Goal: Information Seeking & Learning: Learn about a topic

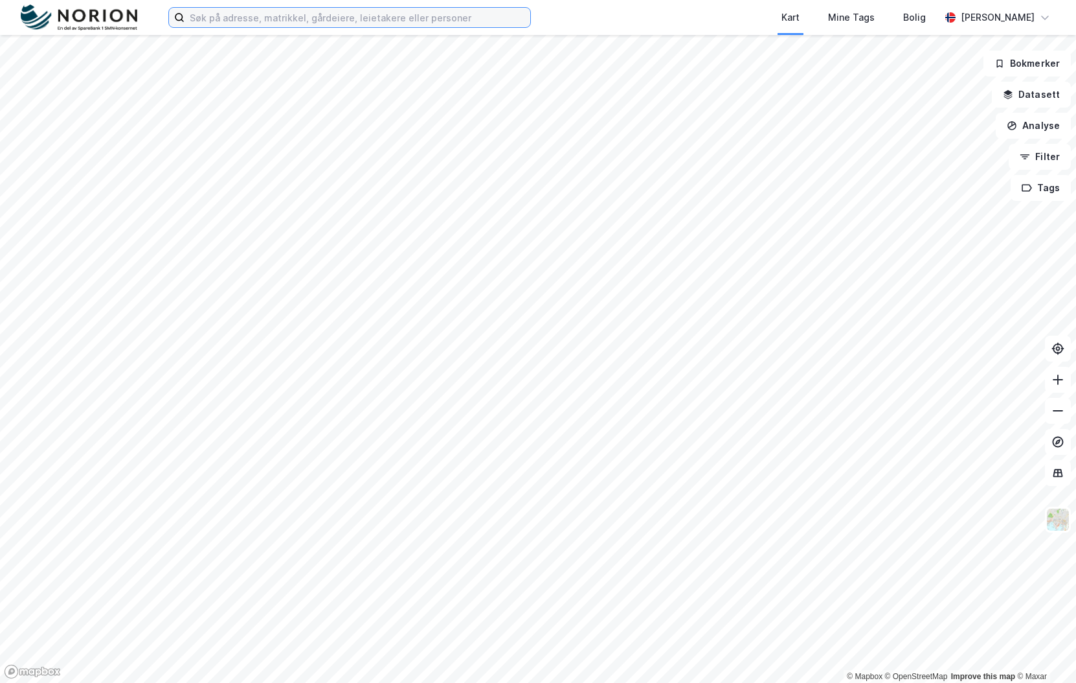
click at [263, 13] on input at bounding box center [358, 17] width 346 height 19
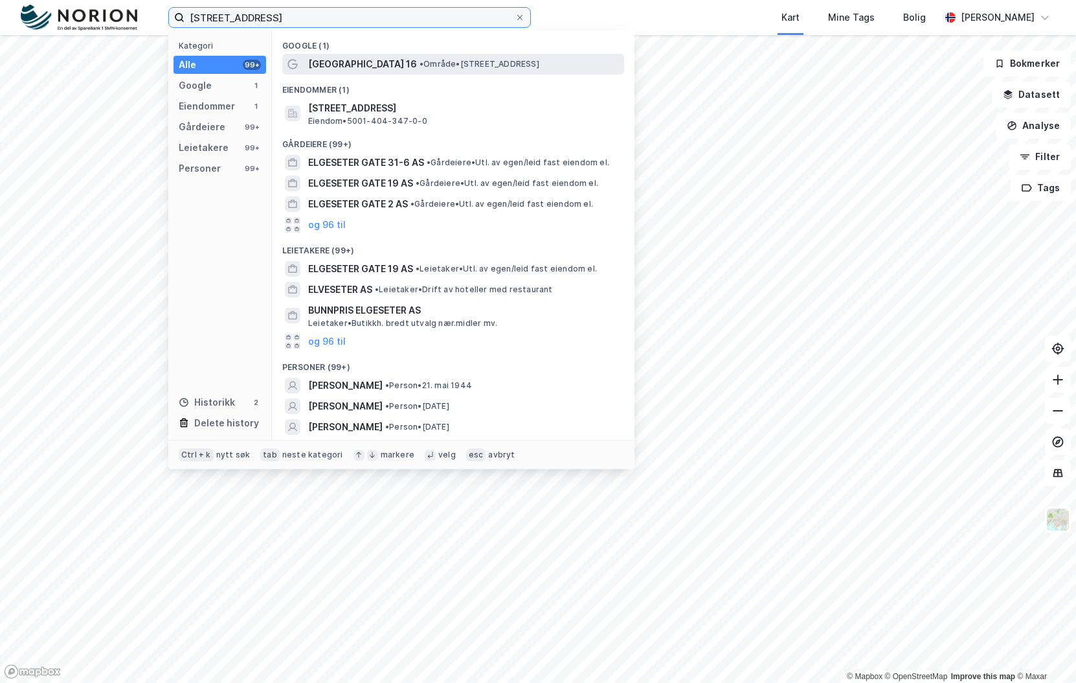
type input "elgeseter gate 16"
click at [385, 63] on span "Elgeseter Gate 16" at bounding box center [362, 64] width 109 height 16
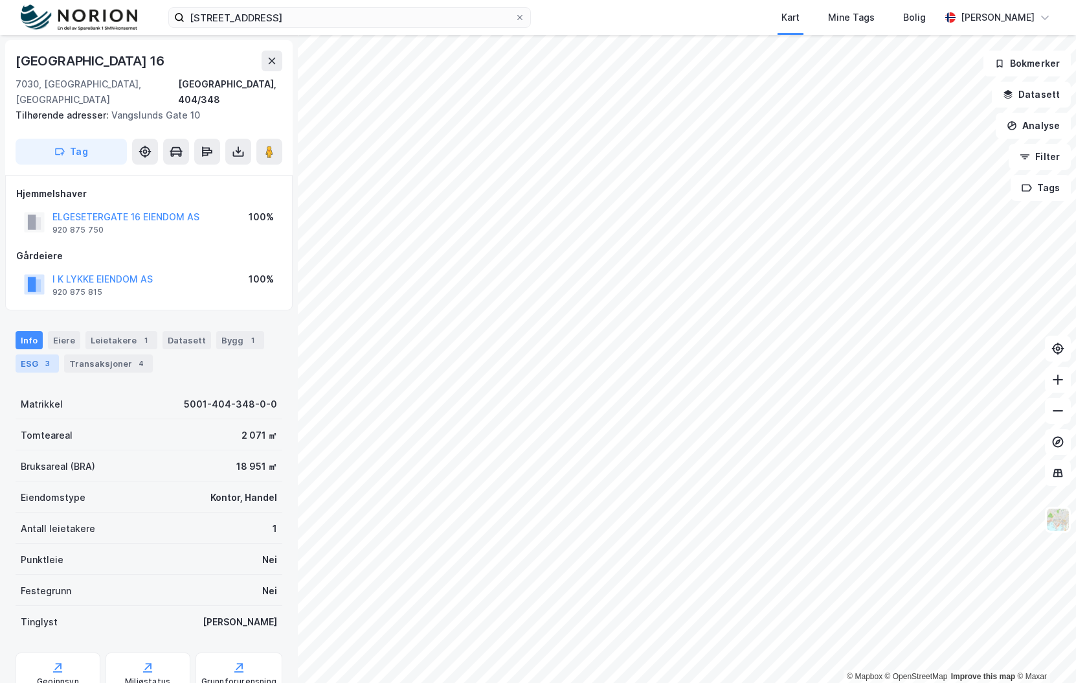
click at [32, 354] on div "ESG 3" at bounding box center [37, 363] width 43 height 18
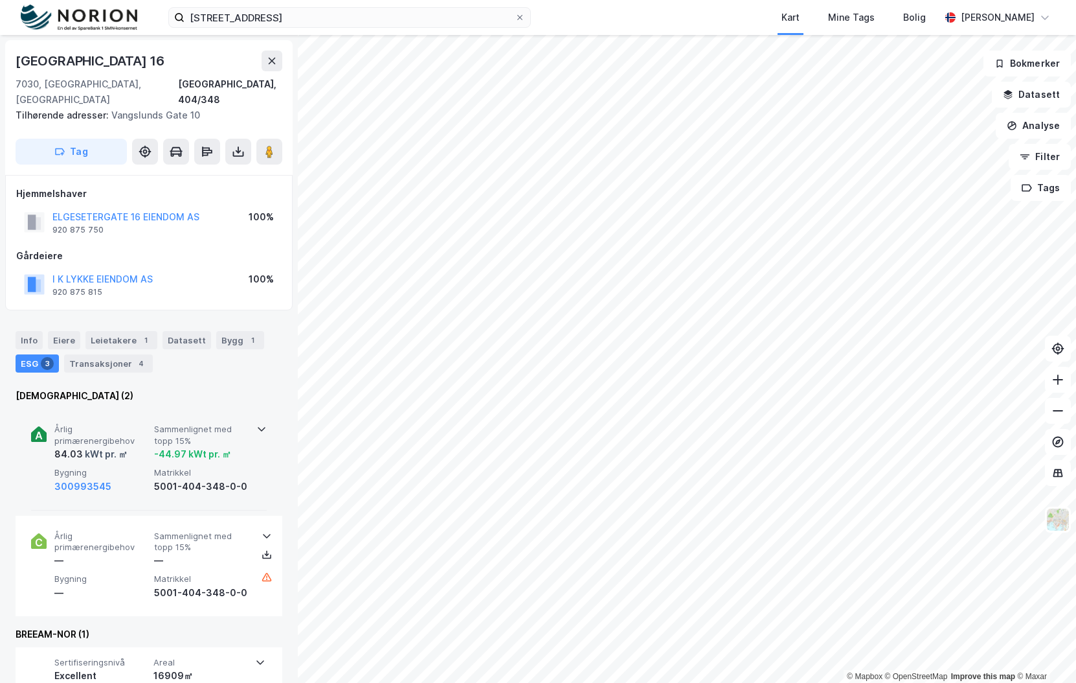
click at [218, 424] on span "Sammenlignet med topp 15%" at bounding box center [201, 435] width 95 height 23
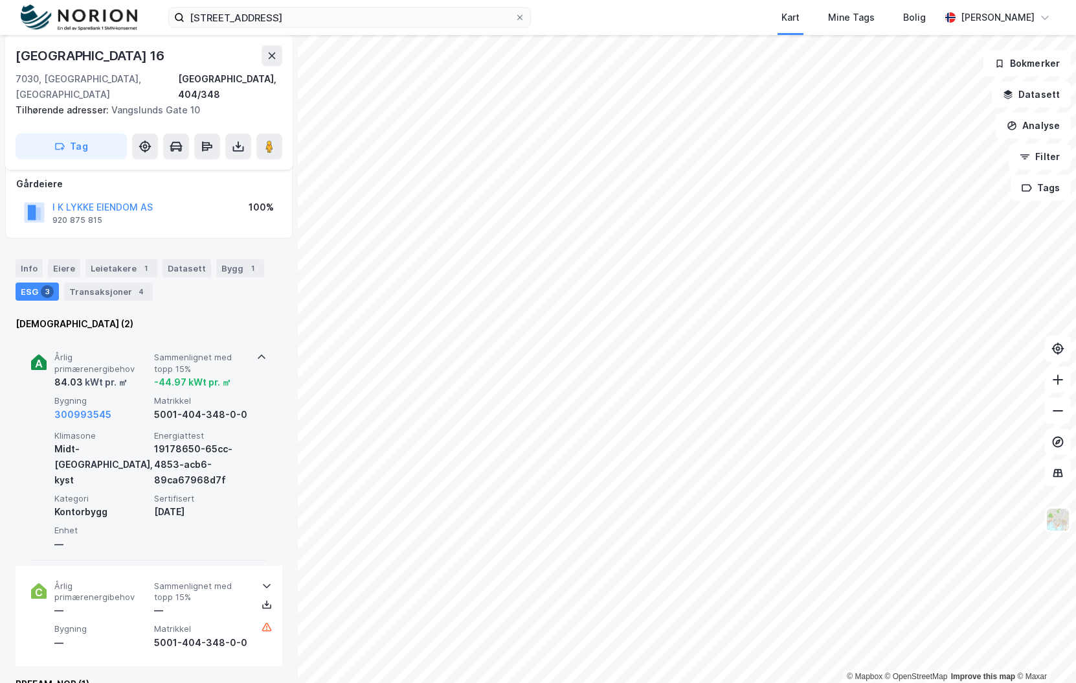
scroll to position [65, 0]
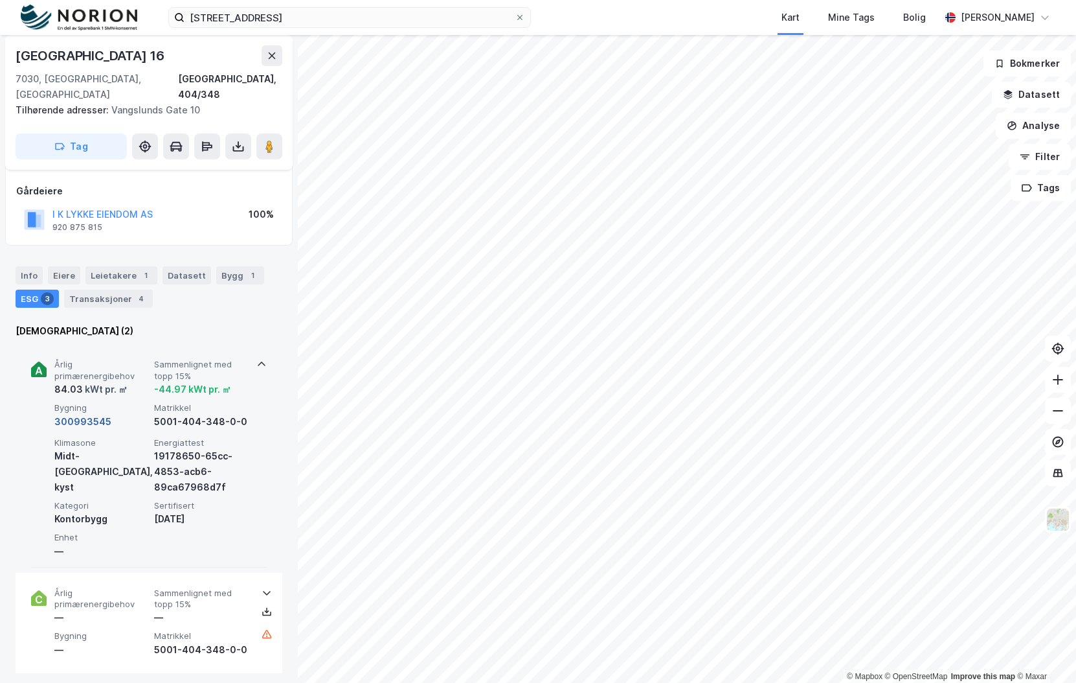
click at [84, 414] on button "300993545" at bounding box center [82, 422] width 57 height 16
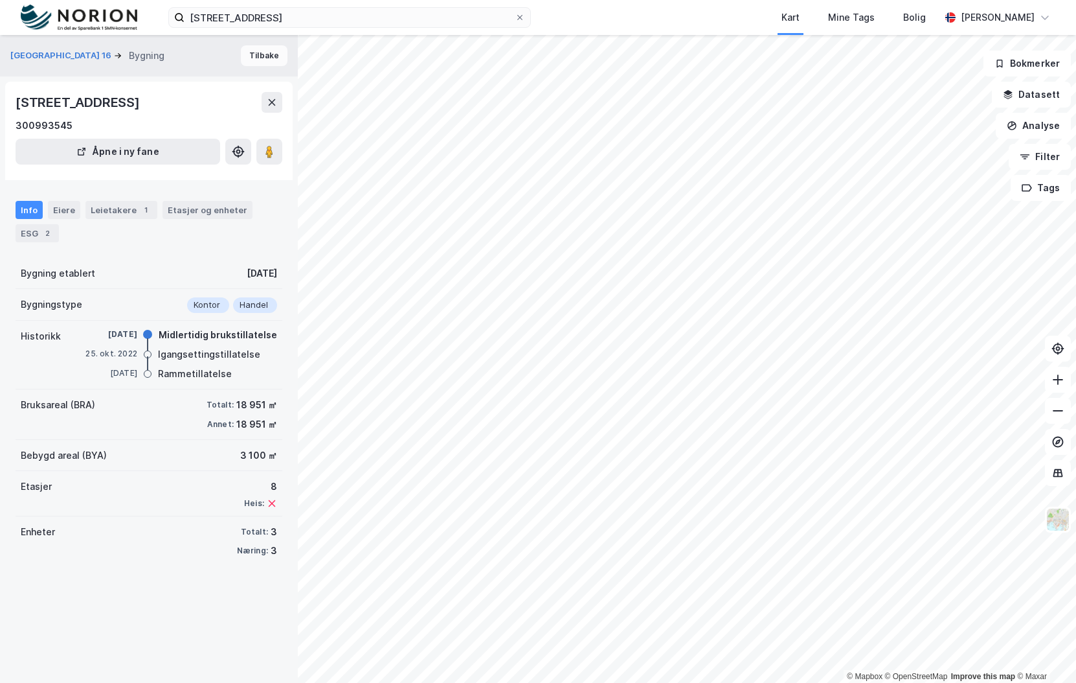
click at [264, 60] on button "Tilbake" at bounding box center [264, 55] width 47 height 21
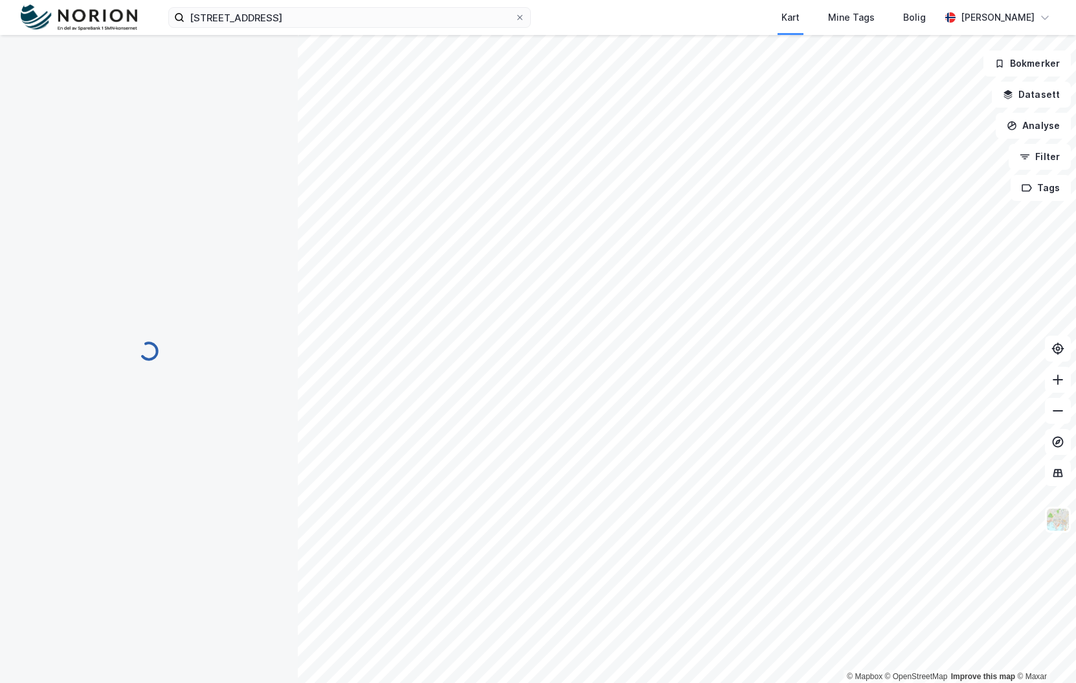
scroll to position [65, 0]
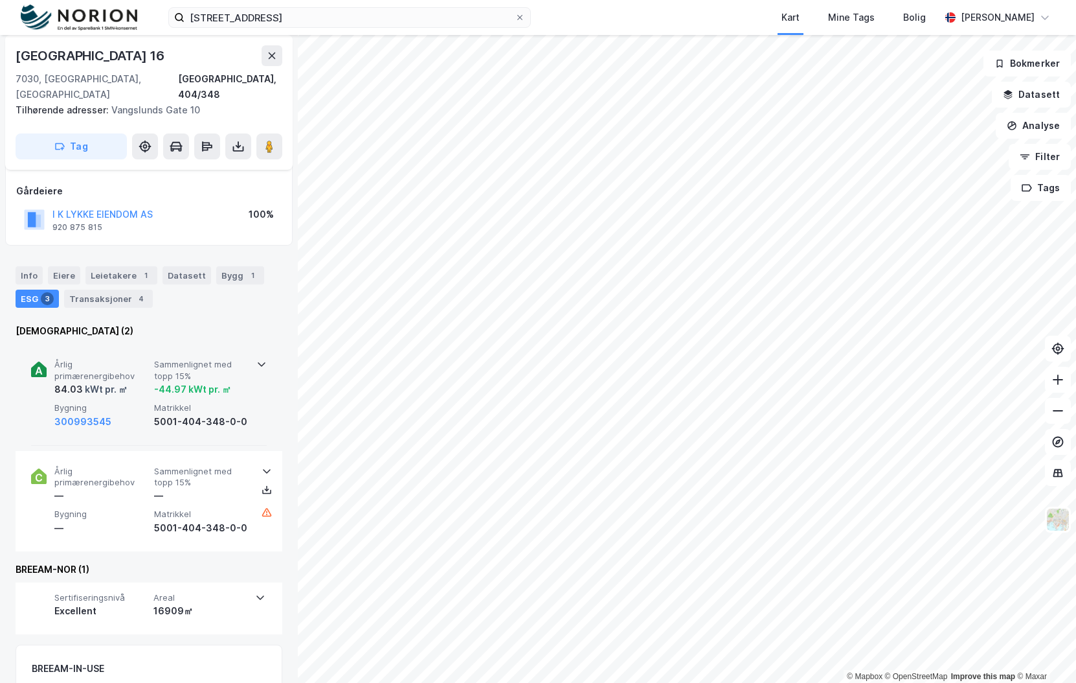
click at [258, 359] on icon at bounding box center [261, 364] width 10 height 10
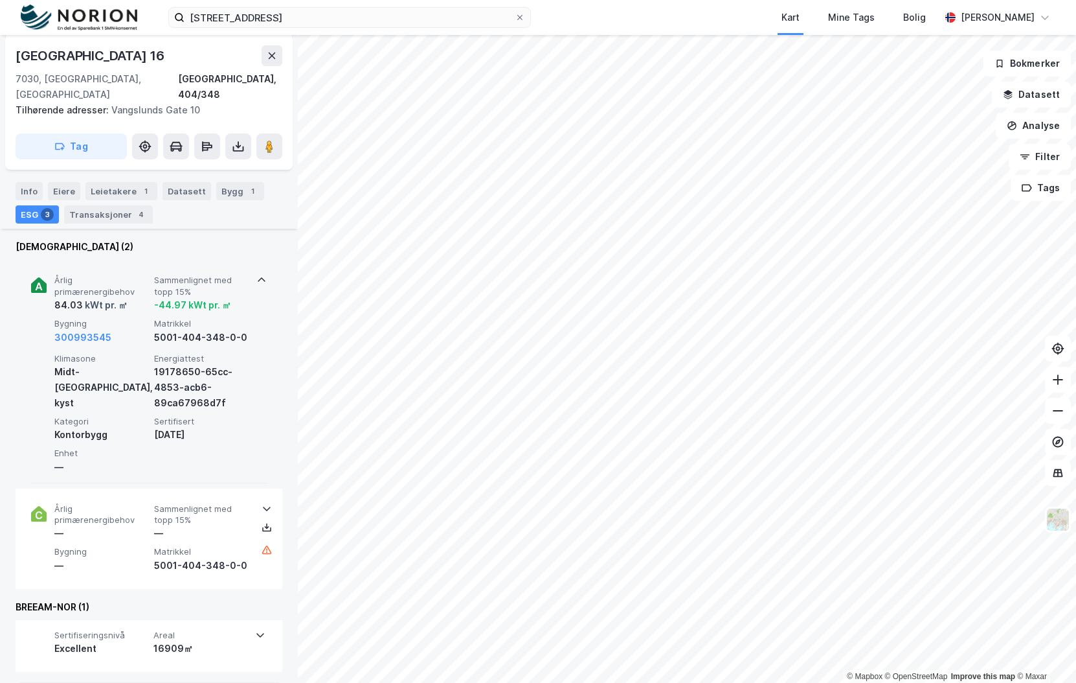
scroll to position [130, 0]
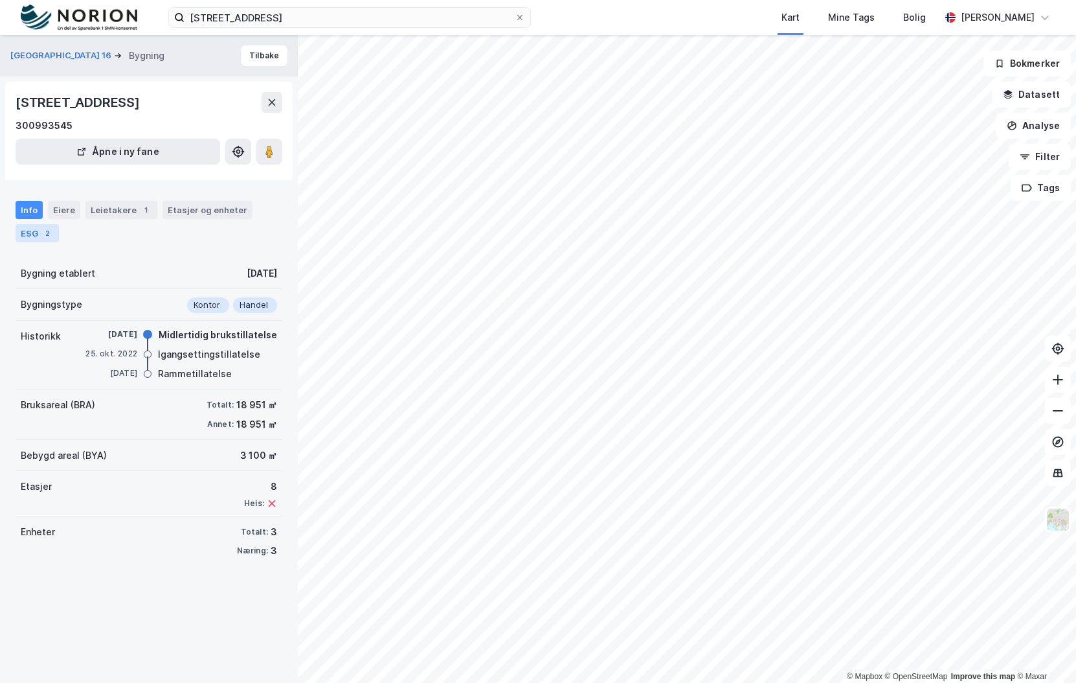
click at [54, 234] on div "ESG 2" at bounding box center [37, 233] width 43 height 18
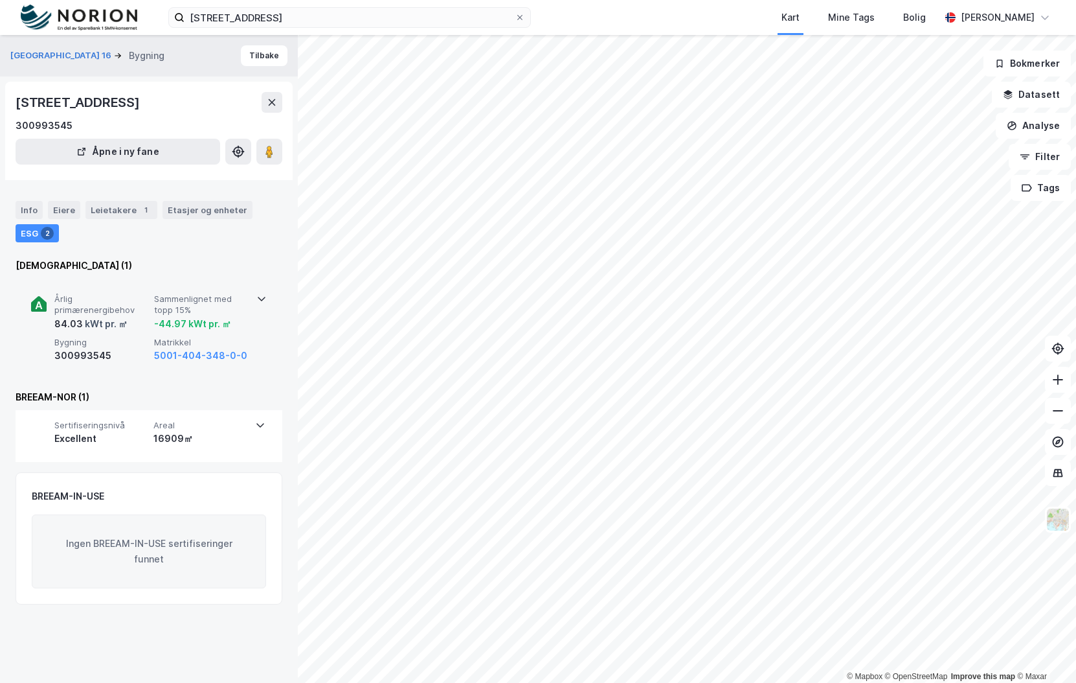
click at [238, 299] on span "Sammenlignet med topp 15%" at bounding box center [201, 304] width 95 height 23
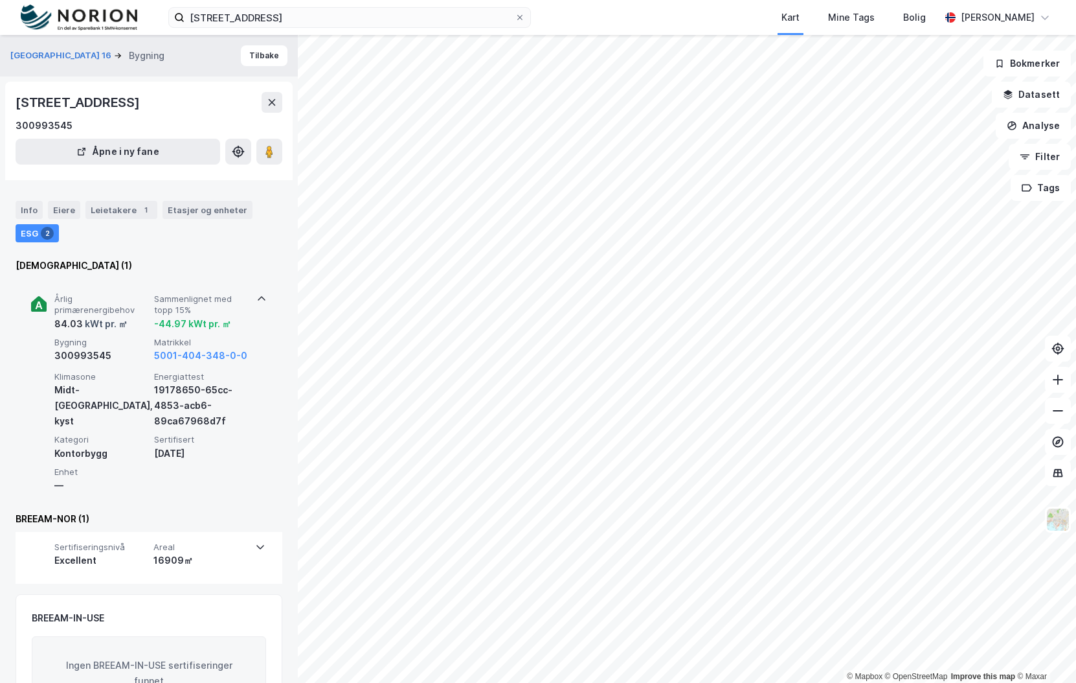
click at [259, 300] on icon at bounding box center [261, 298] width 10 height 10
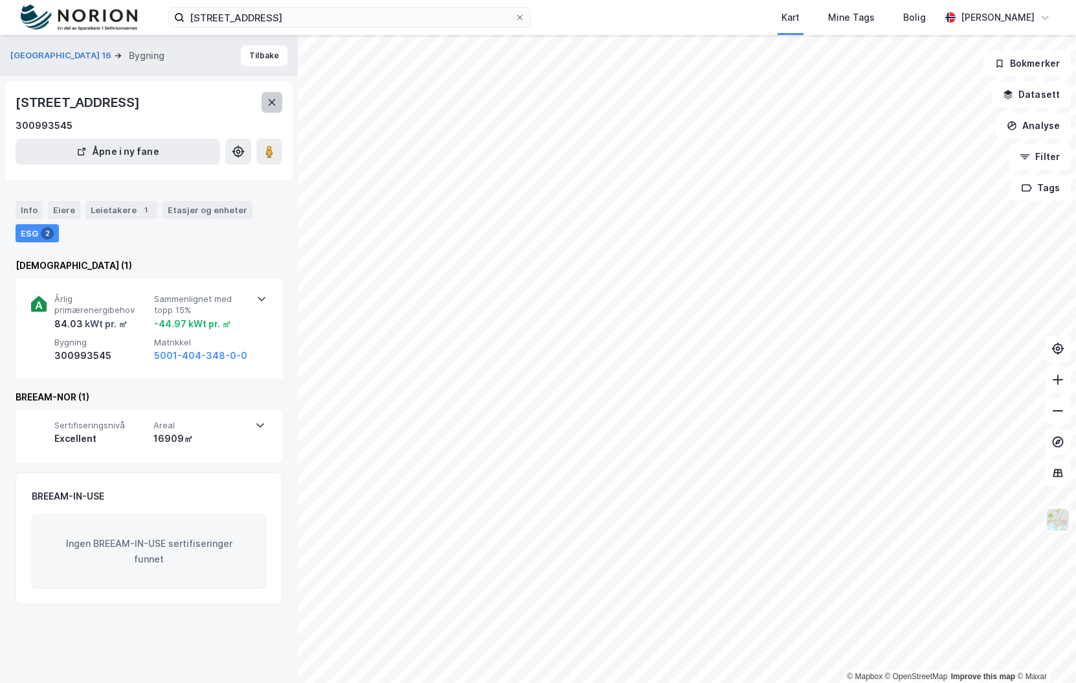
click at [274, 106] on icon at bounding box center [272, 102] width 10 height 10
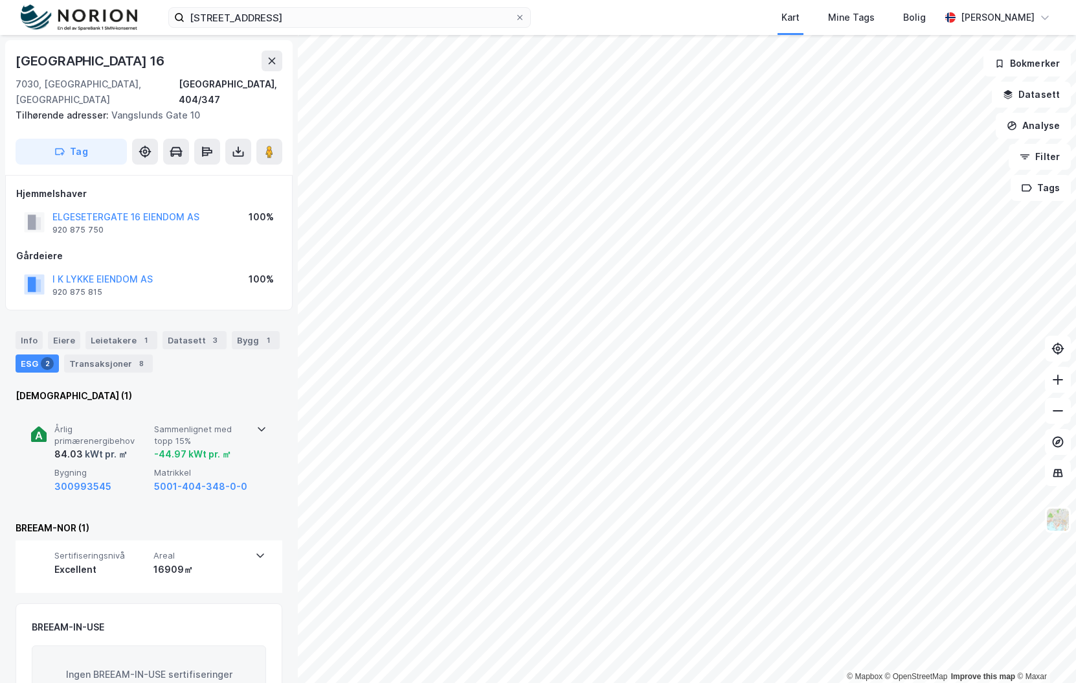
click at [272, 409] on div "Årlig primærenergibehov 84.03 kWt pr. ㎡ Sammenlignet med topp 15% -44.97 kWt pr…" at bounding box center [149, 459] width 267 height 100
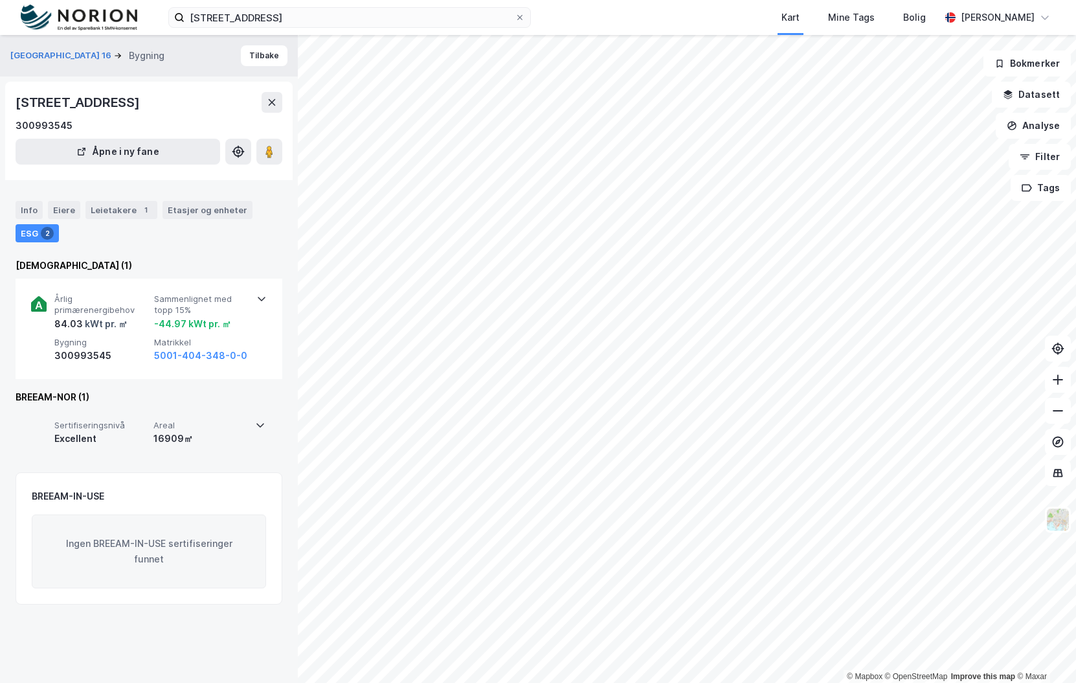
click at [262, 427] on div "Sertifiseringsnivå Excellent Areal 16909㎡" at bounding box center [149, 436] width 267 height 52
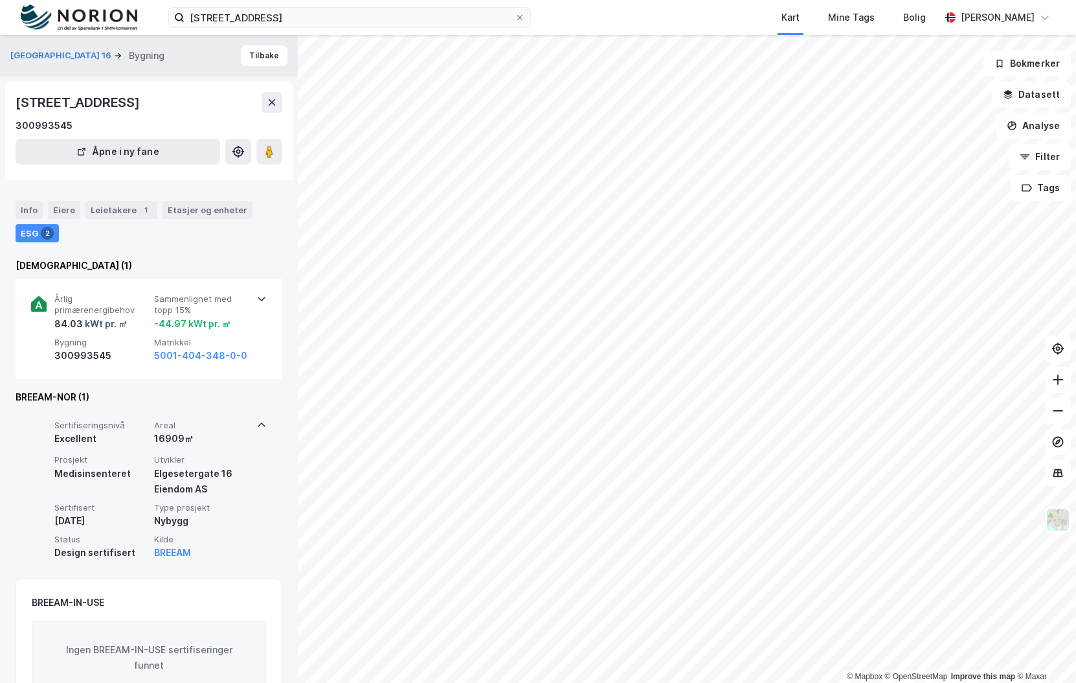
scroll to position [43, 0]
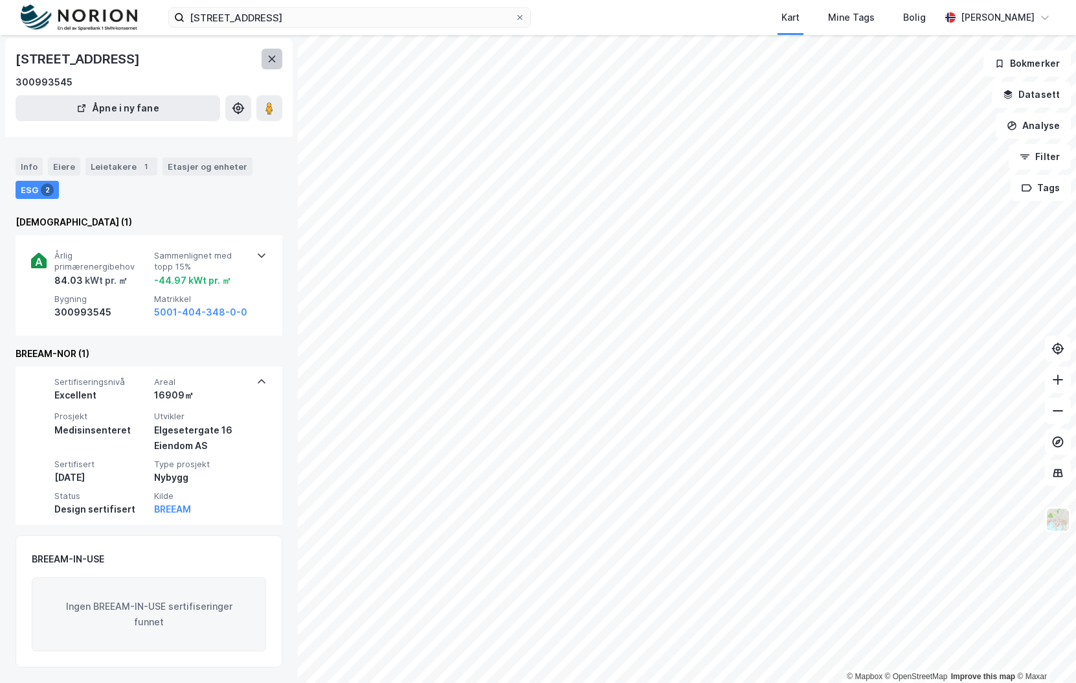
click at [262, 60] on button at bounding box center [272, 59] width 21 height 21
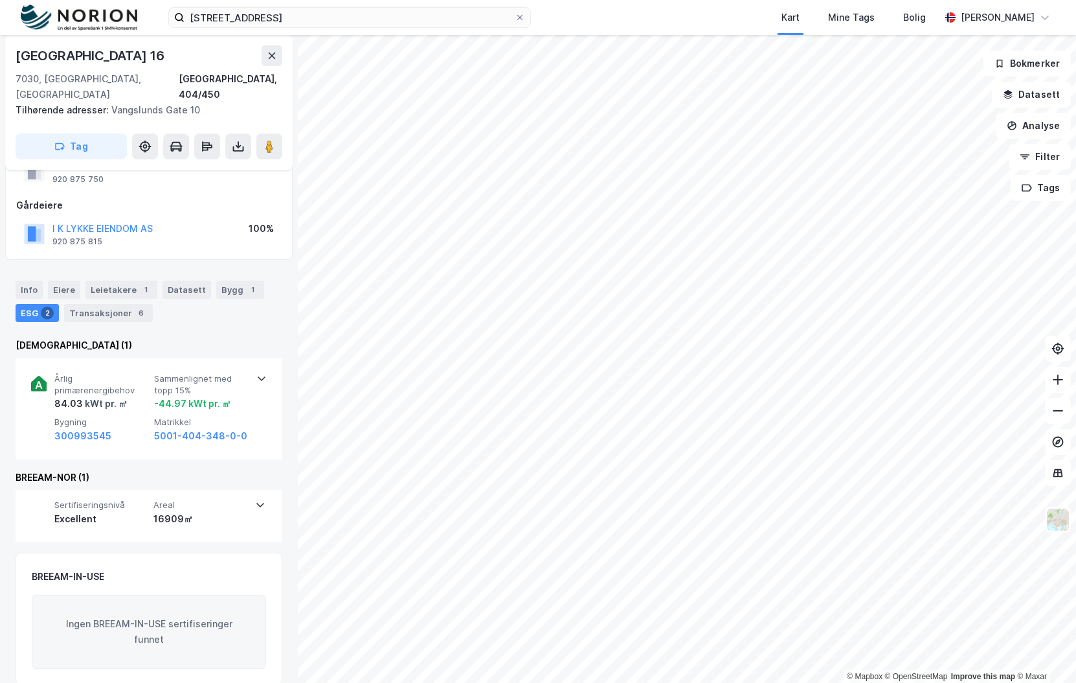
scroll to position [52, 0]
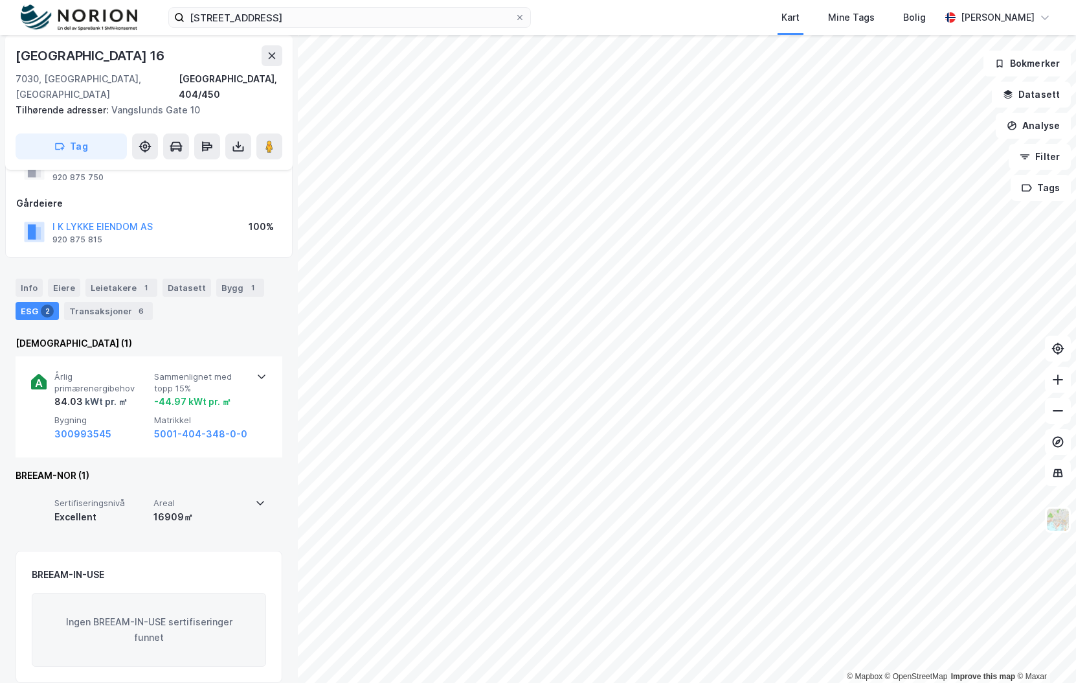
click at [250, 488] on div "Sertifiseringsnivå Excellent Areal 16909㎡" at bounding box center [148, 514] width 234 height 52
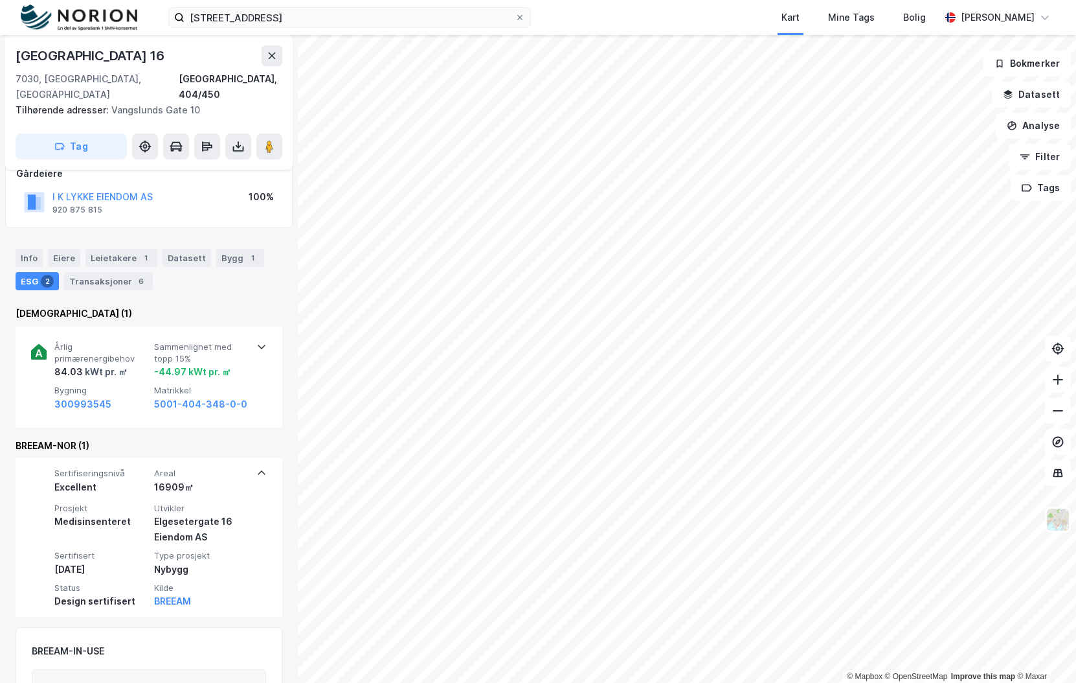
scroll to position [0, 0]
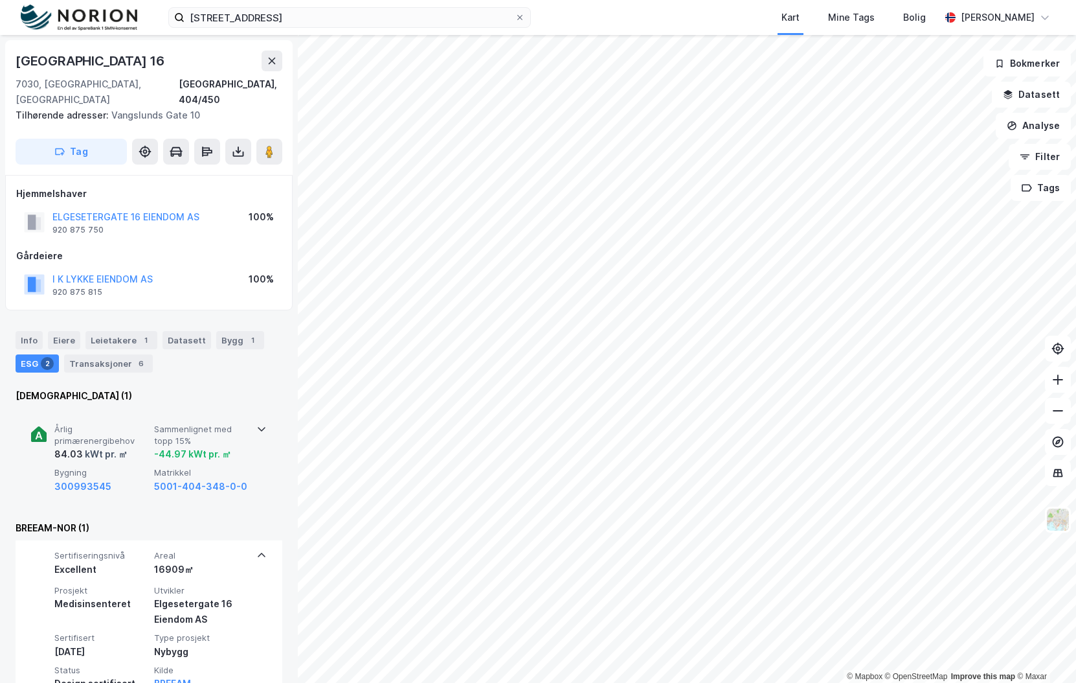
click at [256, 424] on icon at bounding box center [261, 429] width 10 height 10
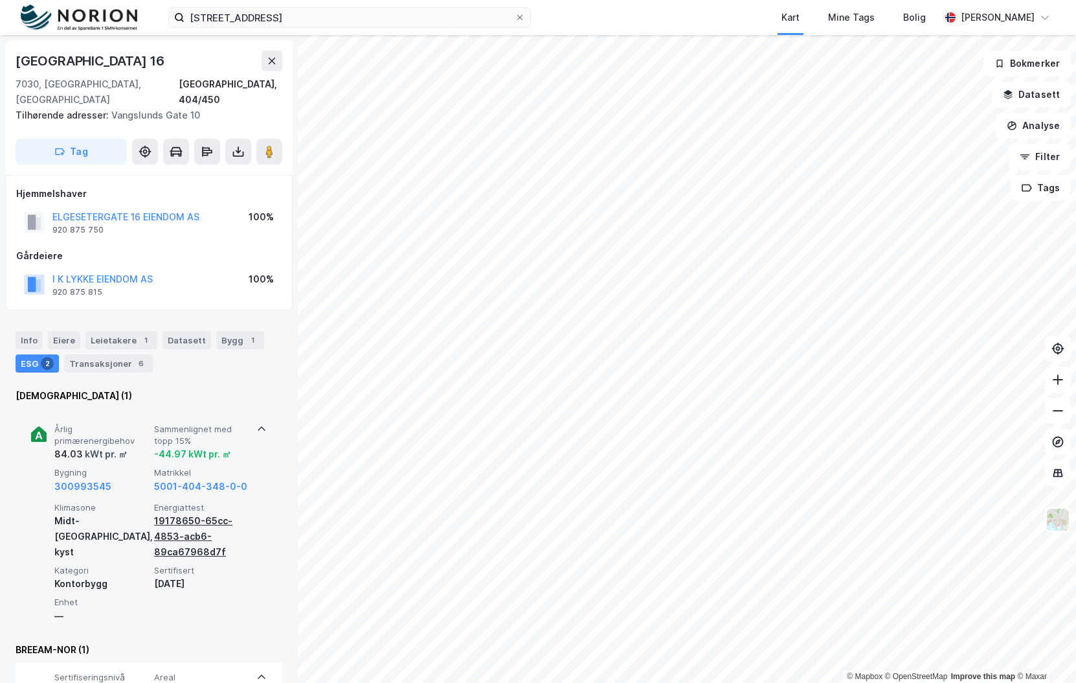
click at [194, 519] on div "19178650-65cc-4853-acb6-89ca67968d7f" at bounding box center [201, 536] width 95 height 47
click at [190, 533] on div "19178650-65cc-4853-acb6-89ca67968d7f" at bounding box center [201, 536] width 95 height 47
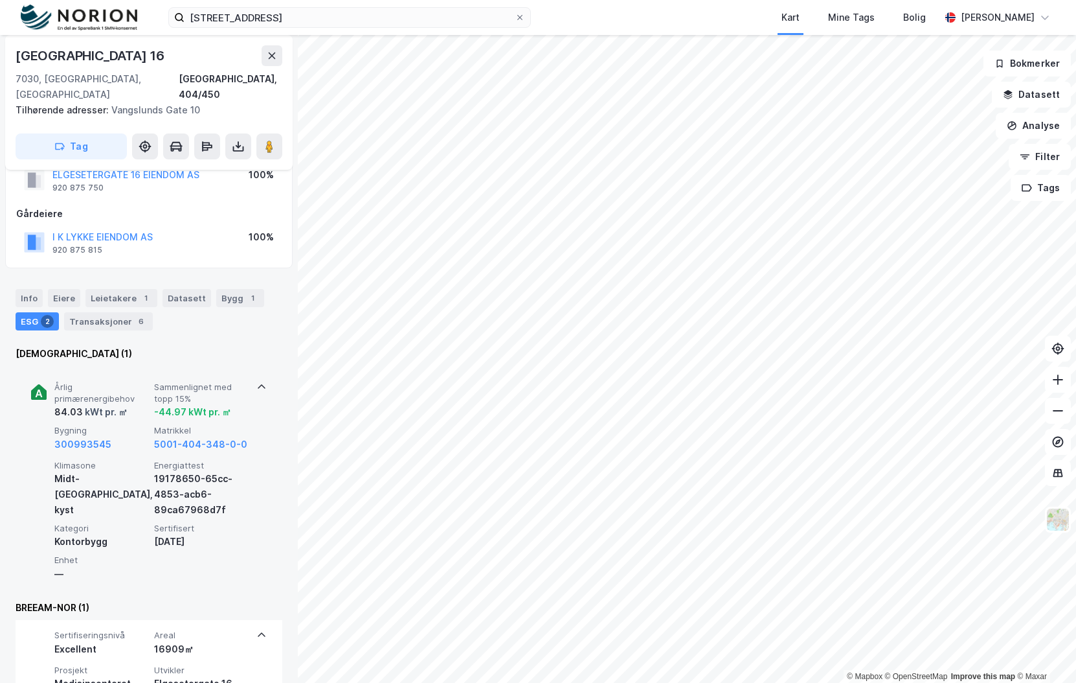
scroll to position [65, 0]
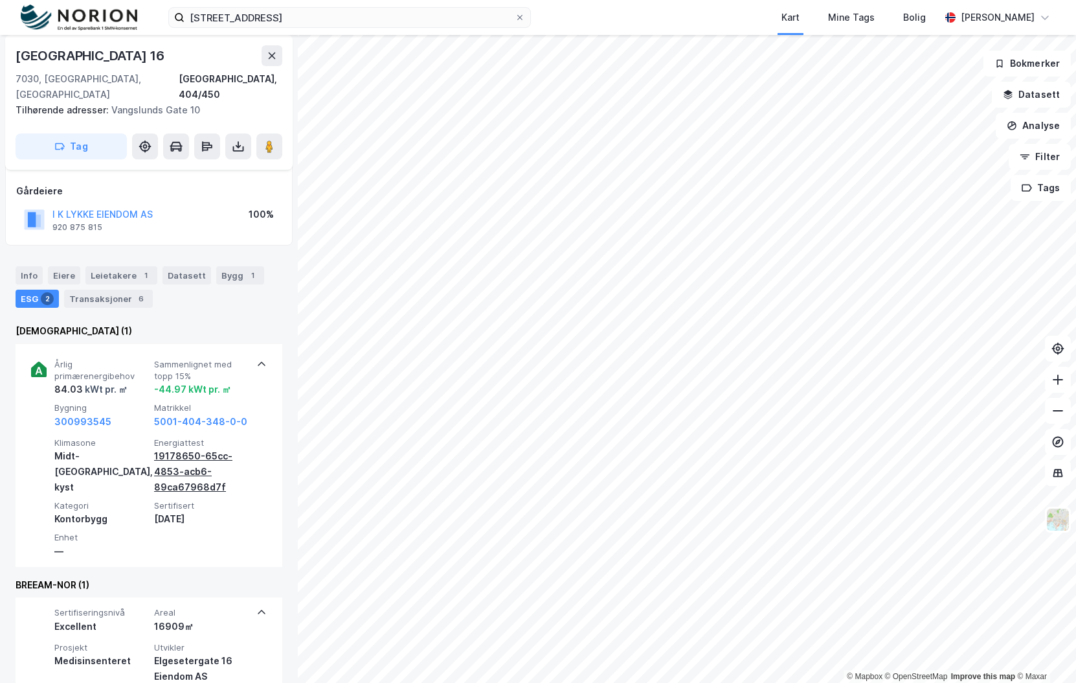
click at [190, 448] on div "19178650-65cc-4853-acb6-89ca67968d7f" at bounding box center [201, 471] width 95 height 47
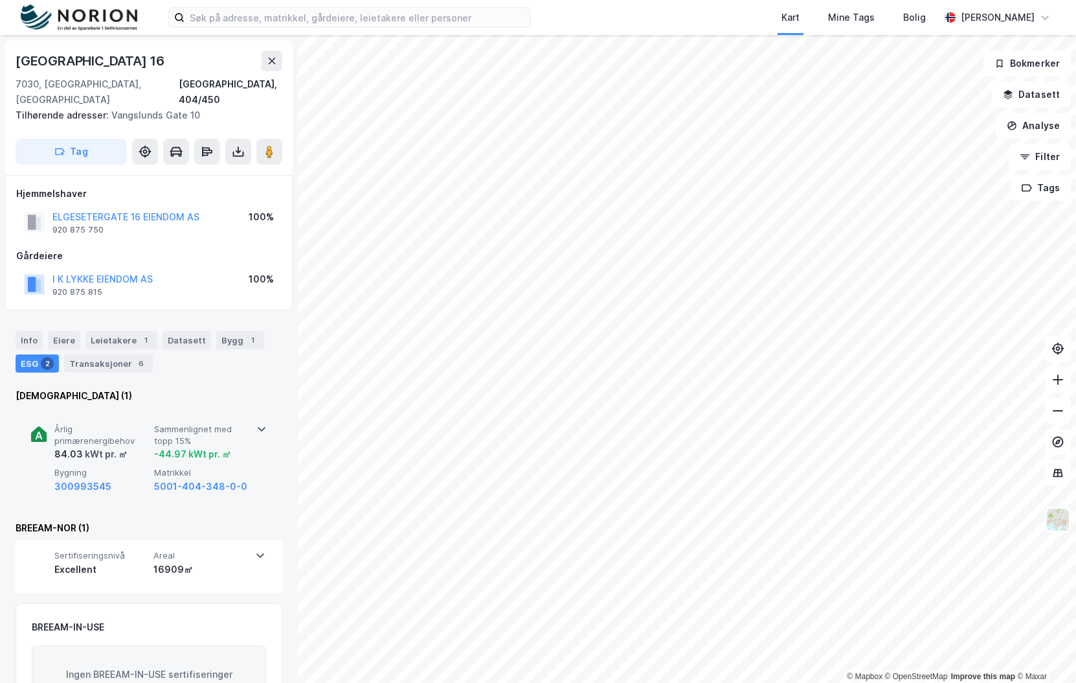
click at [251, 420] on div "Årlig primærenergibehov 84.03 kWt pr. ㎡ Sammenlignet med topp 15% -44.97 kWt pr…" at bounding box center [149, 459] width 236 height 100
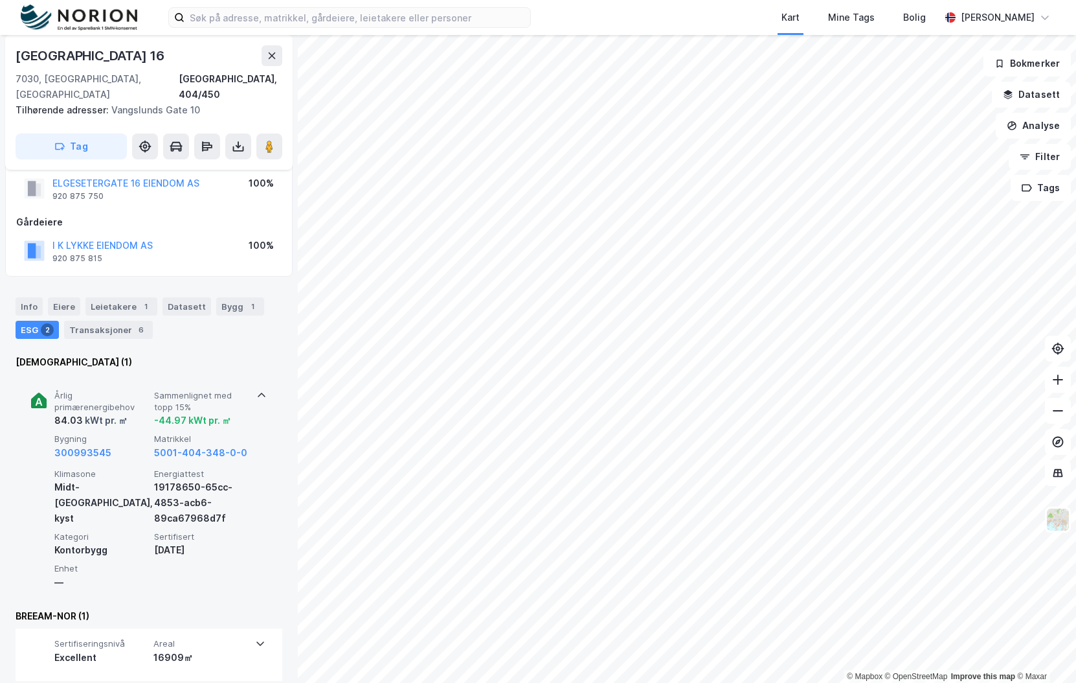
scroll to position [65, 0]
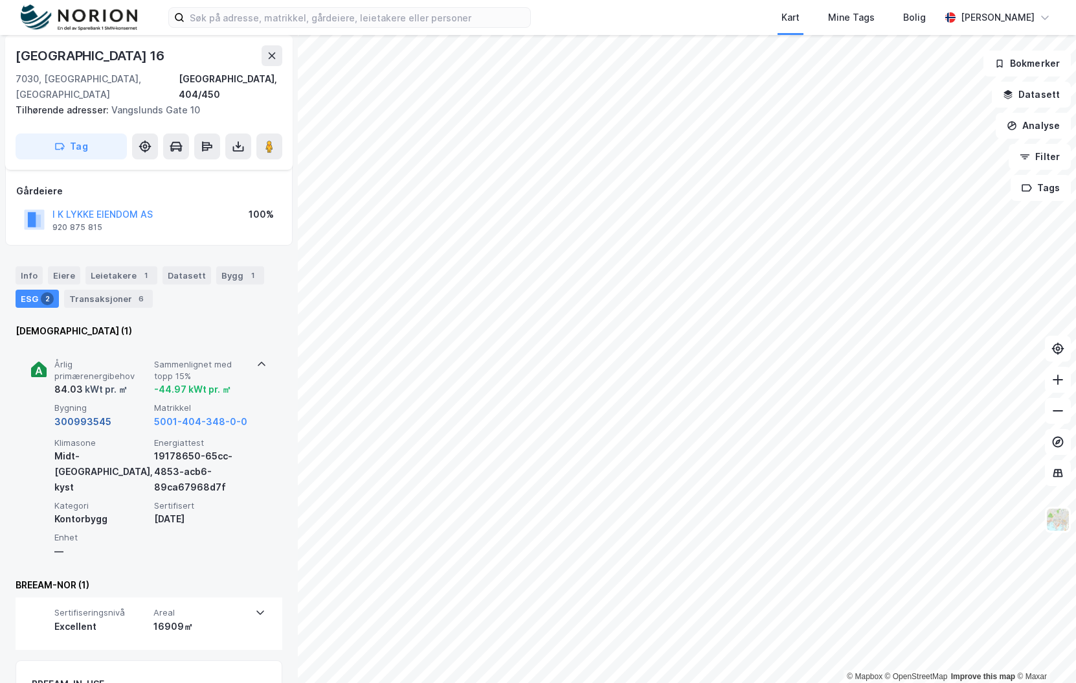
click at [71, 414] on button "300993545" at bounding box center [82, 422] width 57 height 16
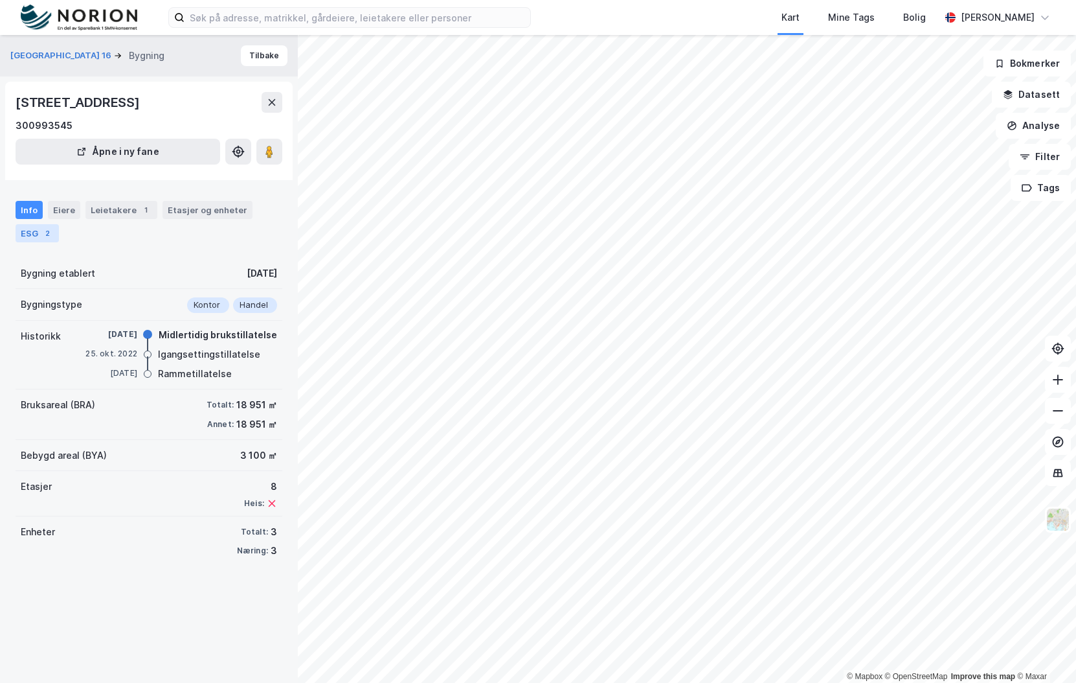
click at [36, 230] on div "ESG 2" at bounding box center [37, 233] width 43 height 18
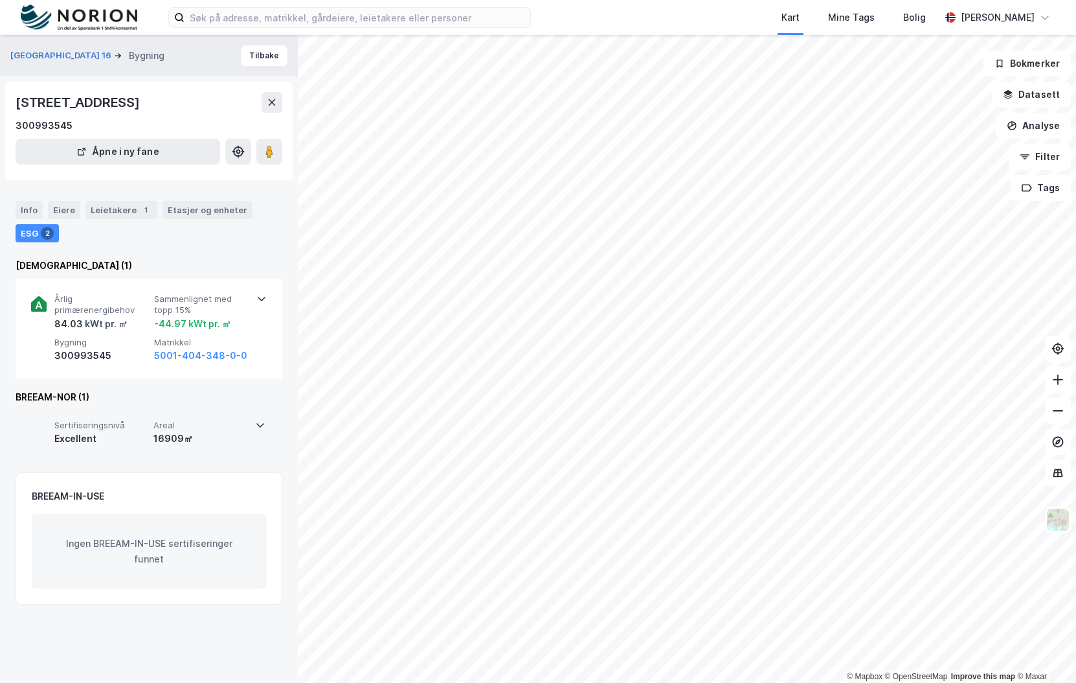
click at [255, 423] on icon at bounding box center [260, 425] width 10 height 10
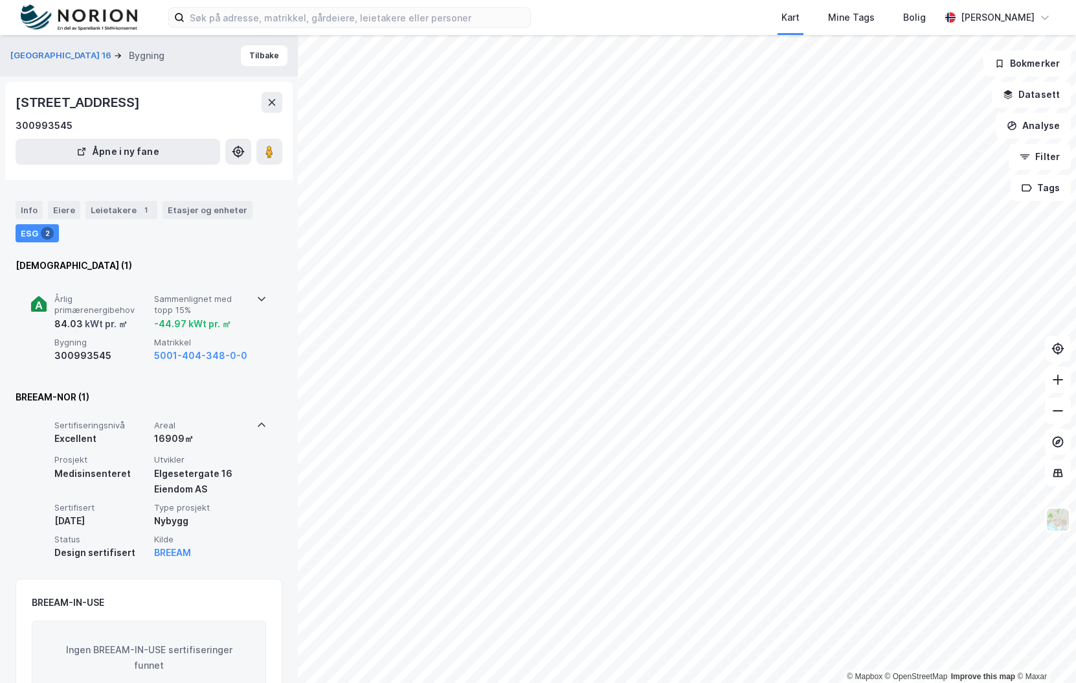
click at [269, 301] on div "Årlig primærenergibehov 84.03 kWt pr. ㎡ Sammenlignet med topp 15% -44.97 kWt pr…" at bounding box center [149, 328] width 267 height 100
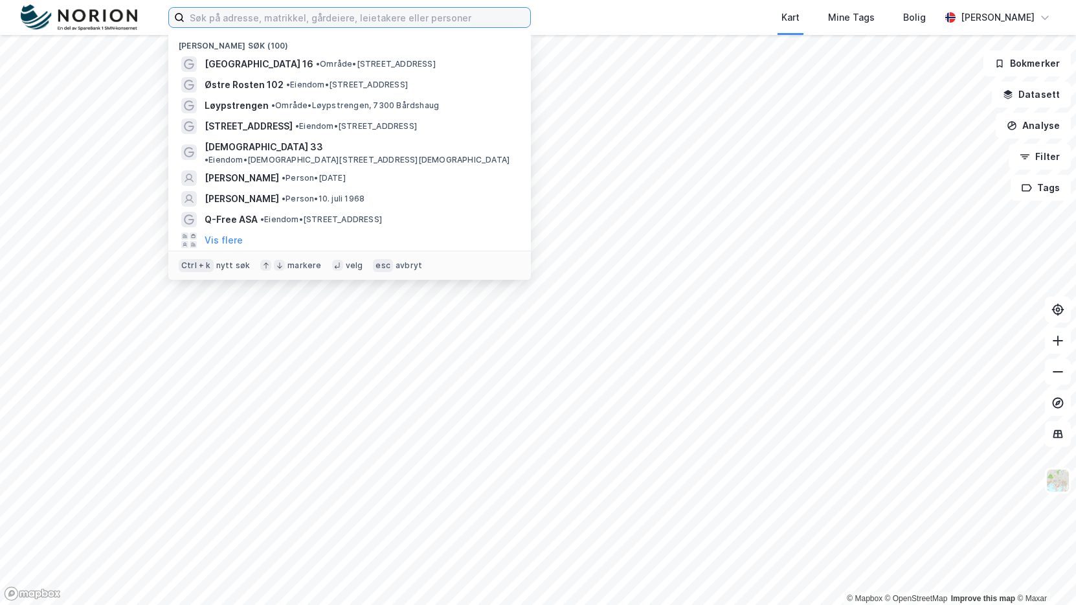
click at [302, 23] on input at bounding box center [358, 17] width 346 height 19
type input "V"
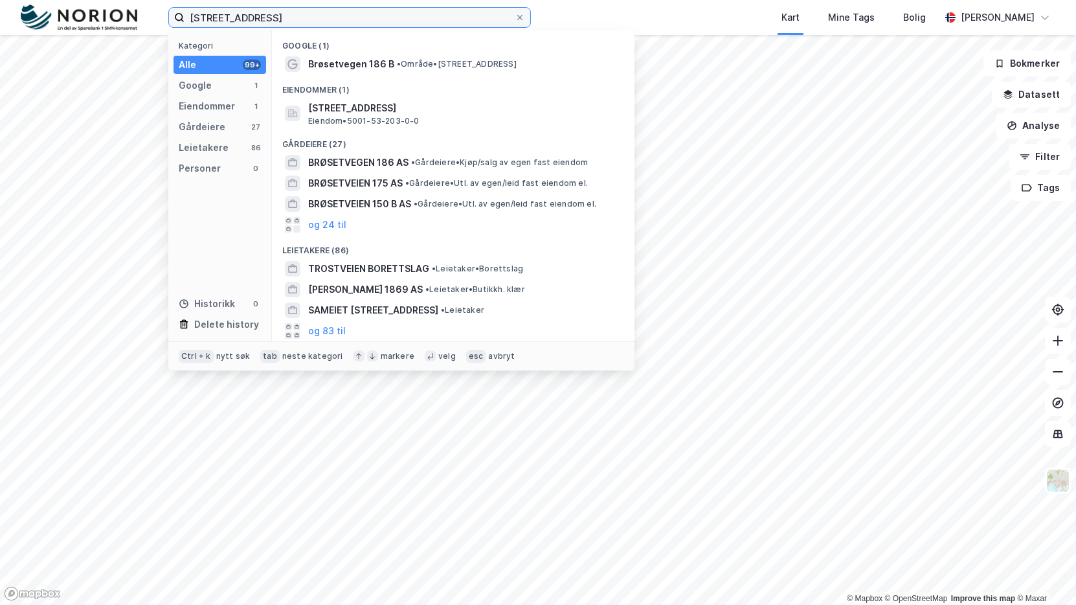
type input "[STREET_ADDRESS]"
click at [389, 66] on span "Brøsetvegen 186 B" at bounding box center [351, 64] width 86 height 16
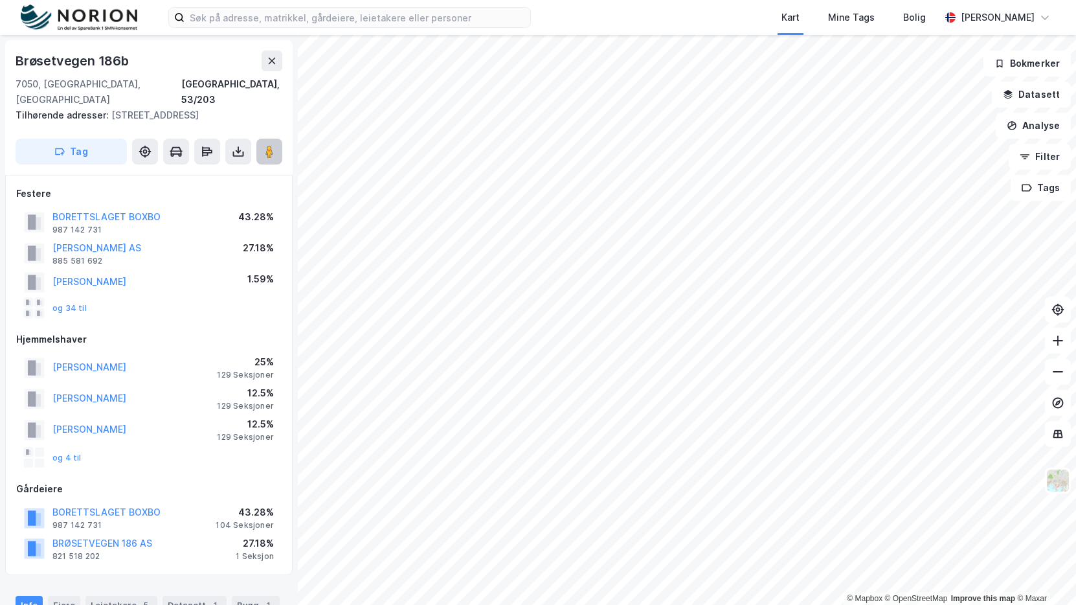
click at [275, 145] on icon at bounding box center [269, 151] width 13 height 13
click at [542, 604] on html "Kart Mine Tags Bolig [PERSON_NAME] © Mapbox © OpenStreetMap Improve this map © …" at bounding box center [538, 302] width 1076 height 605
click at [582, 604] on html "Kart Mine Tags Bolig [PERSON_NAME] © Mapbox © OpenStreetMap Improve this map © …" at bounding box center [538, 302] width 1076 height 605
